Goal: Transaction & Acquisition: Purchase product/service

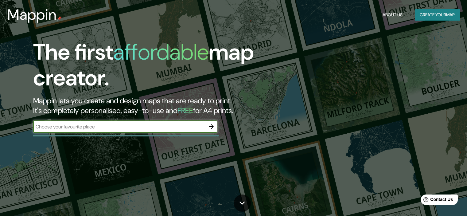
click at [138, 123] on input "text" at bounding box center [119, 126] width 172 height 7
type input "[PERSON_NAME]"
click at [215, 124] on icon "button" at bounding box center [210, 126] width 7 height 7
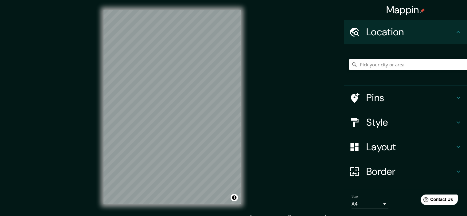
click at [377, 48] on div "Mappin Location Pins Style Layout Border Choose a border. Hint : you can make l…" at bounding box center [233, 112] width 467 height 224
click at [380, 57] on div "Mappin Location Pins Style Layout Border Choose a border. Hint : you can make l…" at bounding box center [233, 112] width 467 height 224
click at [65, 143] on div "Mappin Location Pins Style Layout Border Choose a border. Hint : you can make l…" at bounding box center [233, 112] width 467 height 224
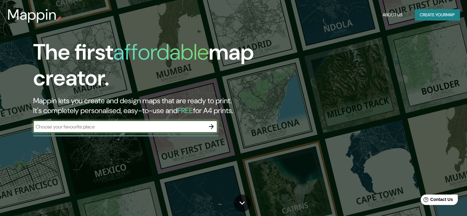
click at [94, 125] on input "text" at bounding box center [119, 126] width 172 height 7
type input "[GEOGRAPHIC_DATA], [GEOGRAPHIC_DATA]"
click at [213, 126] on icon "button" at bounding box center [211, 126] width 5 height 5
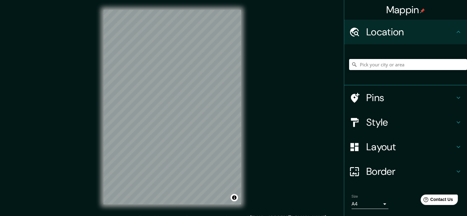
click at [440, 32] on h4 "Location" at bounding box center [410, 32] width 88 height 12
click at [439, 58] on div at bounding box center [408, 64] width 118 height 31
click at [444, 64] on input "Pick your city or area" at bounding box center [408, 64] width 118 height 11
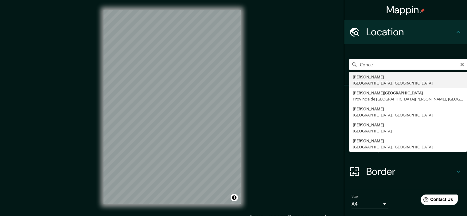
type input "[GEOGRAPHIC_DATA], [GEOGRAPHIC_DATA], [GEOGRAPHIC_DATA]"
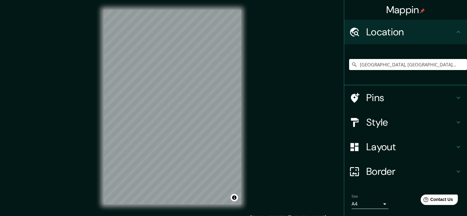
click at [280, 139] on div "Mappin Location [GEOGRAPHIC_DATA], [GEOGRAPHIC_DATA], [GEOGRAPHIC_DATA] Pins St…" at bounding box center [233, 112] width 467 height 224
click at [408, 98] on h4 "Pins" at bounding box center [410, 97] width 88 height 12
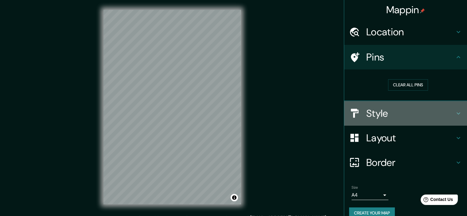
click at [400, 113] on h4 "Style" at bounding box center [410, 113] width 88 height 12
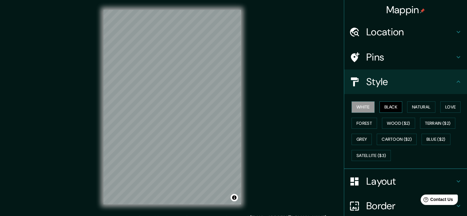
click at [385, 108] on button "Black" at bounding box center [390, 106] width 23 height 11
click at [415, 109] on button "Natural" at bounding box center [421, 106] width 28 height 11
click at [373, 105] on div "White Black Natural Love Forest Wood ($2) Terrain ($2) Grey Cartoon ($2) Blue (…" at bounding box center [408, 131] width 118 height 64
click at [353, 107] on button "White" at bounding box center [362, 106] width 23 height 11
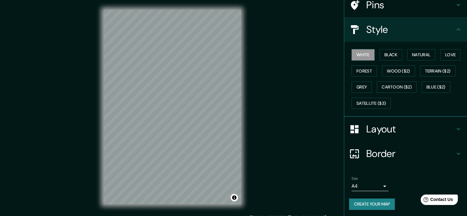
drag, startPoint x: 396, startPoint y: 128, endPoint x: 395, endPoint y: 124, distance: 4.0
click at [396, 126] on h4 "Layout" at bounding box center [410, 129] width 88 height 12
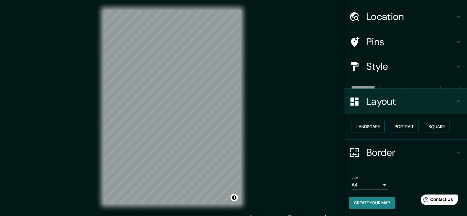
scroll to position [4, 0]
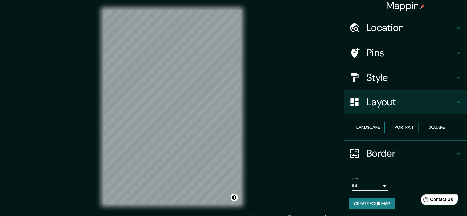
click at [375, 127] on button "Landscape" at bounding box center [367, 126] width 33 height 11
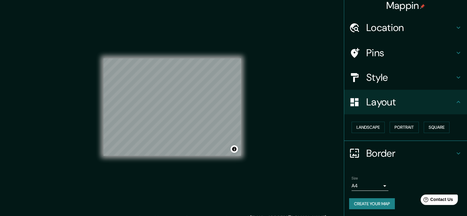
click at [173, 45] on div "© Mapbox © OpenStreetMap Improve this map" at bounding box center [171, 107] width 137 height 194
click at [193, 158] on div "© Mapbox © OpenStreetMap Improve this map" at bounding box center [171, 107] width 137 height 194
click at [395, 125] on button "Portrait" at bounding box center [403, 126] width 29 height 11
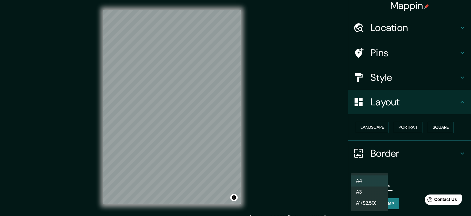
click at [381, 187] on body "Mappin Location [GEOGRAPHIC_DATA], [GEOGRAPHIC_DATA], [GEOGRAPHIC_DATA] Pins St…" at bounding box center [235, 108] width 471 height 216
click at [376, 189] on li "A3" at bounding box center [369, 191] width 37 height 11
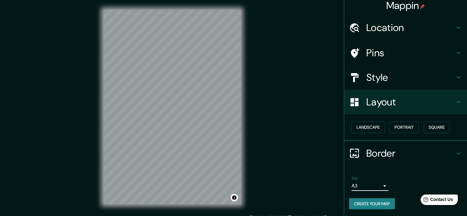
click at [356, 183] on body "Mappin Location [GEOGRAPHIC_DATA], [GEOGRAPHIC_DATA], [GEOGRAPHIC_DATA] Pins St…" at bounding box center [233, 108] width 467 height 216
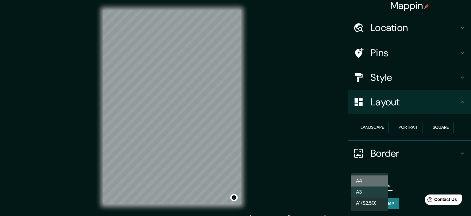
click at [357, 176] on li "A4" at bounding box center [369, 180] width 37 height 11
type input "single"
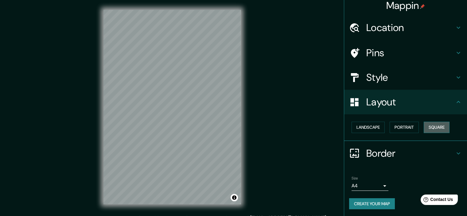
click at [438, 124] on button "Square" at bounding box center [436, 126] width 26 height 11
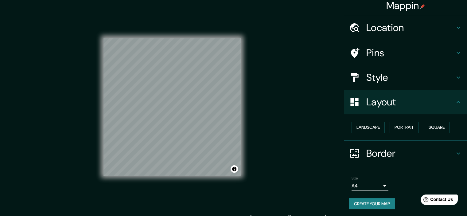
click at [377, 206] on button "Create your map" at bounding box center [372, 203] width 46 height 11
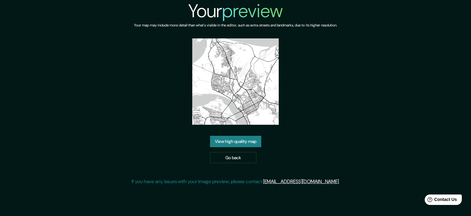
click at [238, 141] on link "View high quality map" at bounding box center [235, 141] width 51 height 11
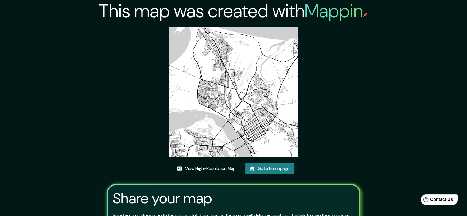
click at [220, 94] on img at bounding box center [233, 91] width 129 height 129
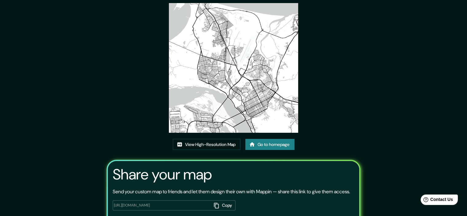
scroll to position [61, 0]
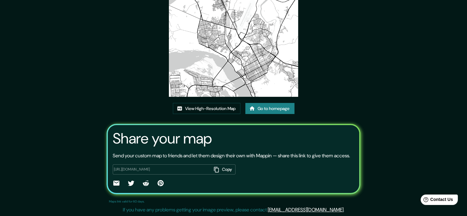
click at [220, 98] on div "This map was created with Mappin View High-Resolution Map Go to homepage Share …" at bounding box center [233, 77] width 268 height 275
click at [223, 105] on link "View High-Resolution Map" at bounding box center [206, 108] width 67 height 11
